Goal: Navigation & Orientation: Find specific page/section

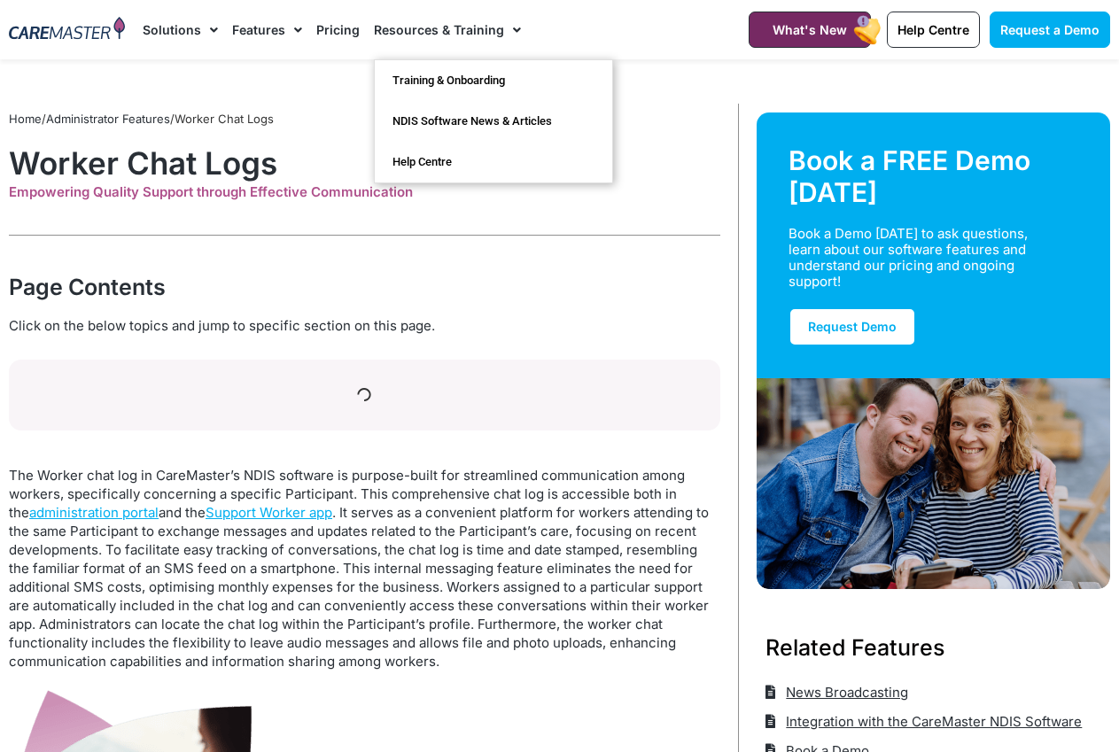
click at [518, 27] on span "Menu" at bounding box center [512, 30] width 17 height 30
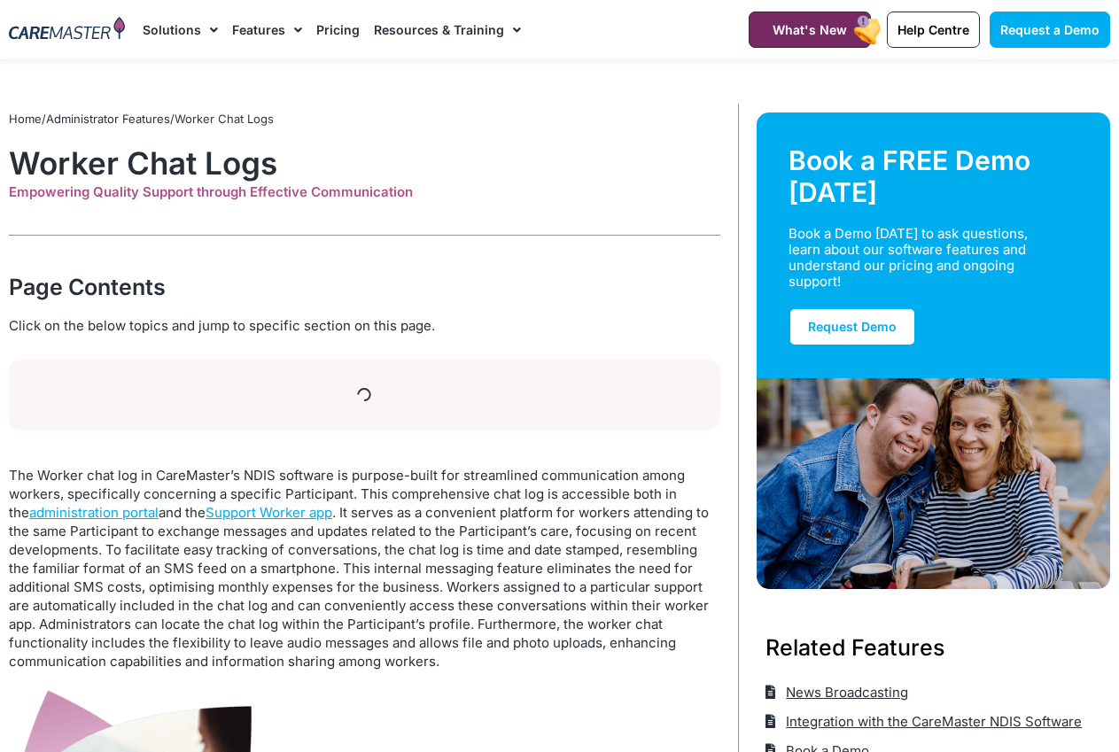
click at [511, 32] on span "Menu" at bounding box center [512, 30] width 17 height 30
